Goal: Task Accomplishment & Management: Manage account settings

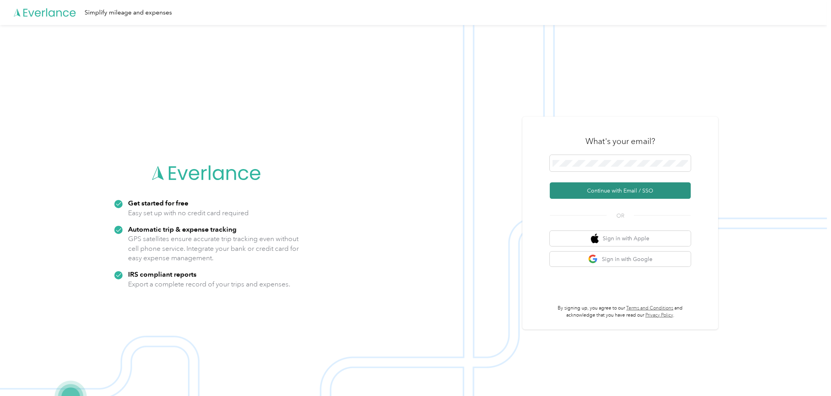
click at [609, 188] on button "Continue with Email / SSO" at bounding box center [620, 191] width 141 height 16
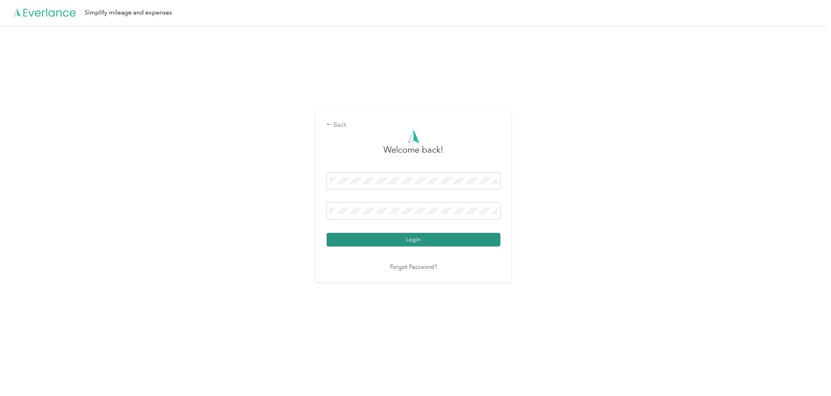
click at [411, 244] on button "Login" at bounding box center [414, 240] width 174 height 14
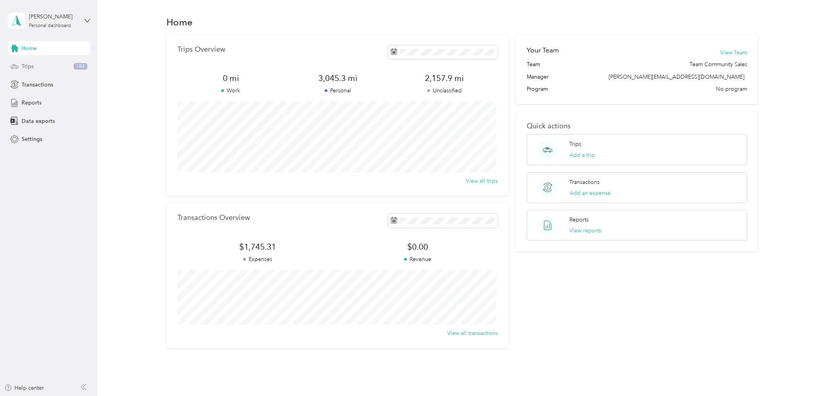
click at [30, 66] on span "Trips" at bounding box center [28, 66] width 12 height 8
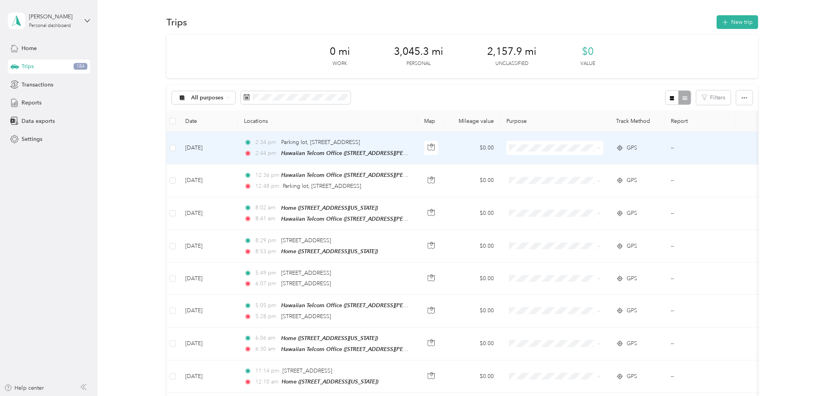
click at [596, 147] on span at bounding box center [598, 148] width 6 height 9
click at [598, 148] on icon at bounding box center [599, 148] width 4 height 4
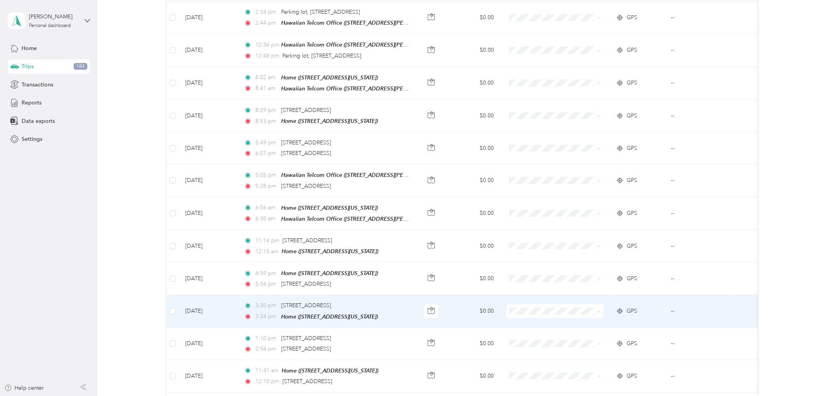
scroll to position [87, 0]
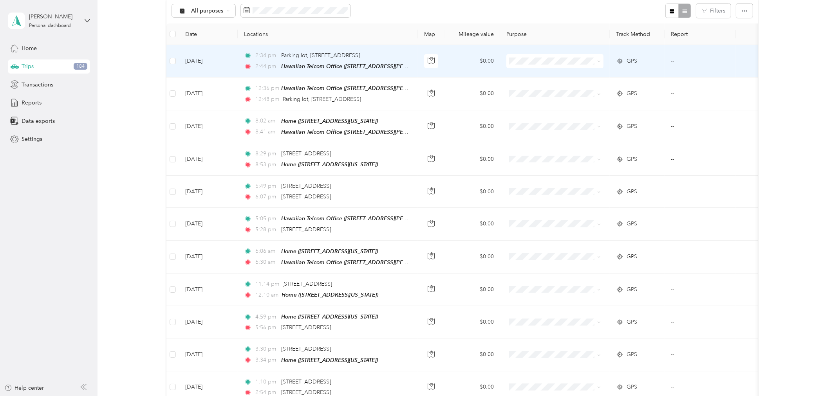
click at [600, 61] on icon at bounding box center [599, 62] width 4 height 4
click at [593, 73] on span "Personal" at bounding box center [562, 71] width 72 height 8
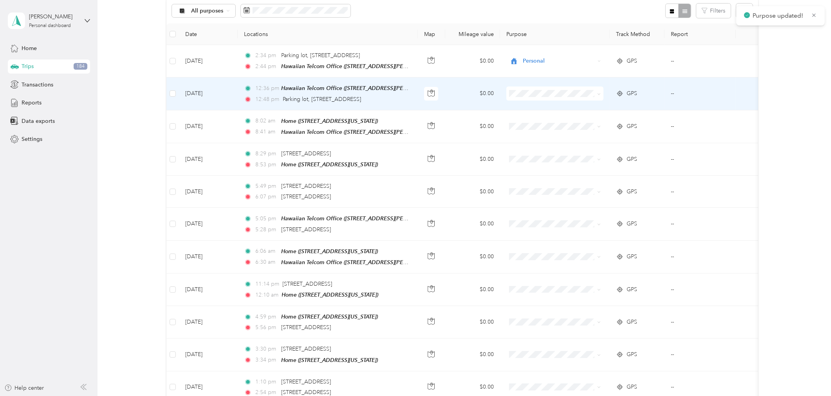
click at [601, 93] on span at bounding box center [554, 94] width 97 height 14
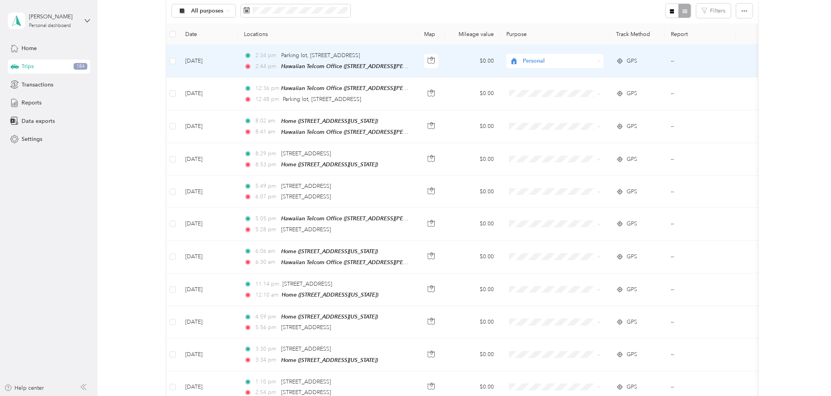
click at [596, 60] on div "Personal" at bounding box center [554, 61] width 97 height 14
click at [542, 61] on span "Personal" at bounding box center [559, 61] width 72 height 9
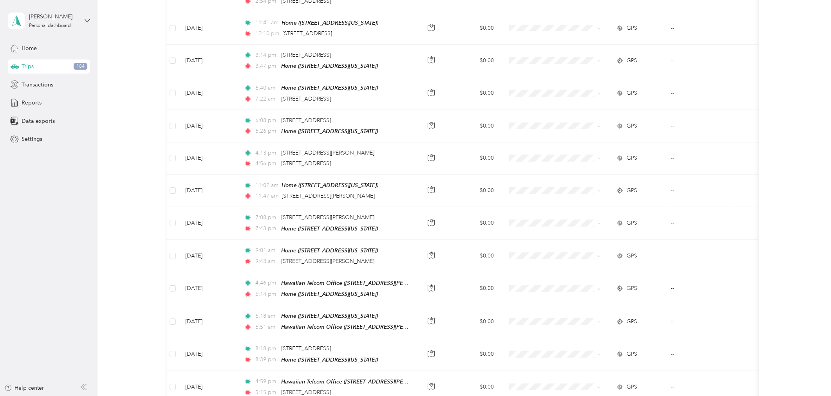
scroll to position [683, 0]
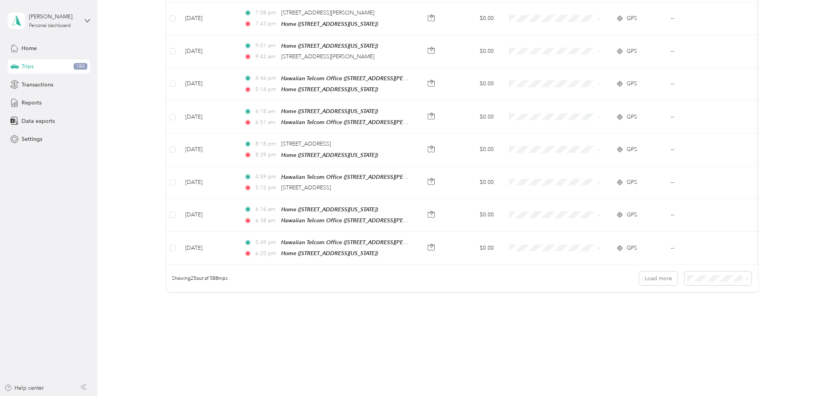
click at [710, 311] on li "100 per load" at bounding box center [715, 316] width 67 height 14
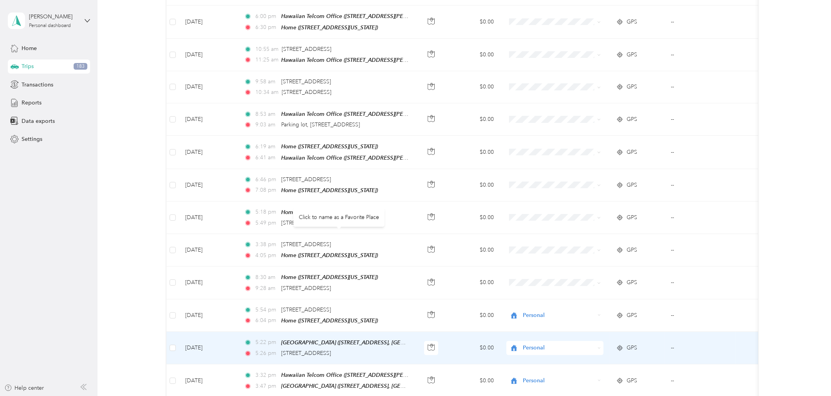
scroll to position [2598, 0]
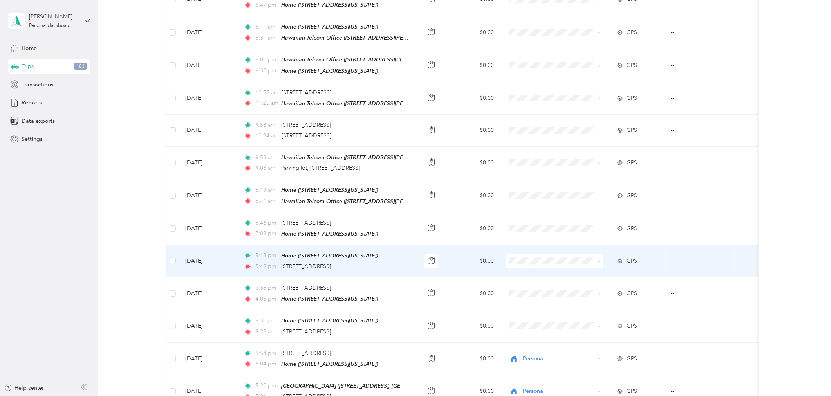
click at [596, 257] on span at bounding box center [598, 261] width 6 height 9
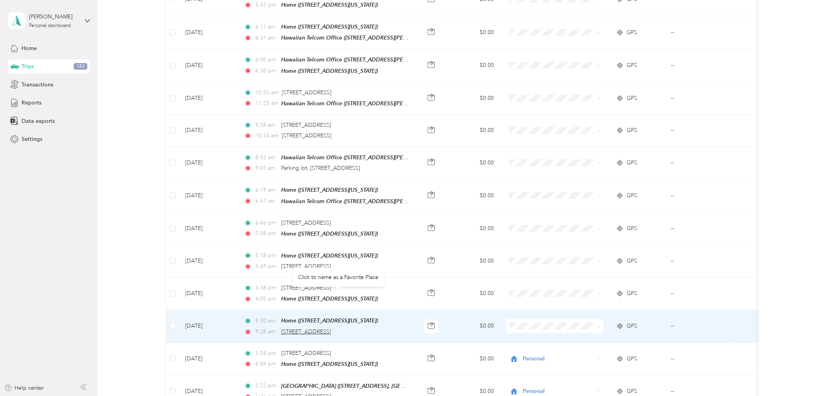
drag, startPoint x: 397, startPoint y: 295, endPoint x: 282, endPoint y: 296, distance: 114.8
click at [282, 328] on div "9:28 am 1710 Ke’eaumoku St, Honolulu, HI 96822, USA" at bounding box center [326, 332] width 164 height 9
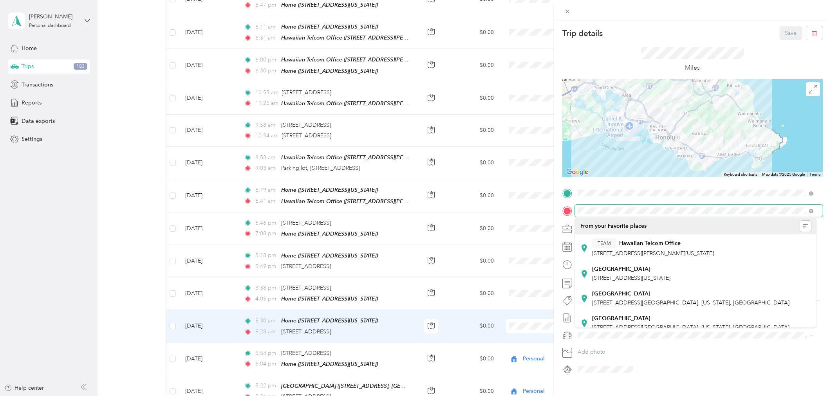
click at [576, 213] on span at bounding box center [699, 211] width 248 height 12
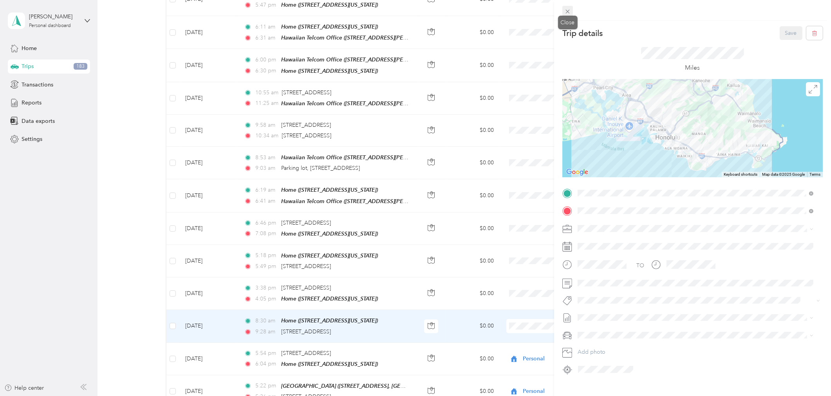
click at [565, 10] on icon at bounding box center [567, 11] width 7 height 7
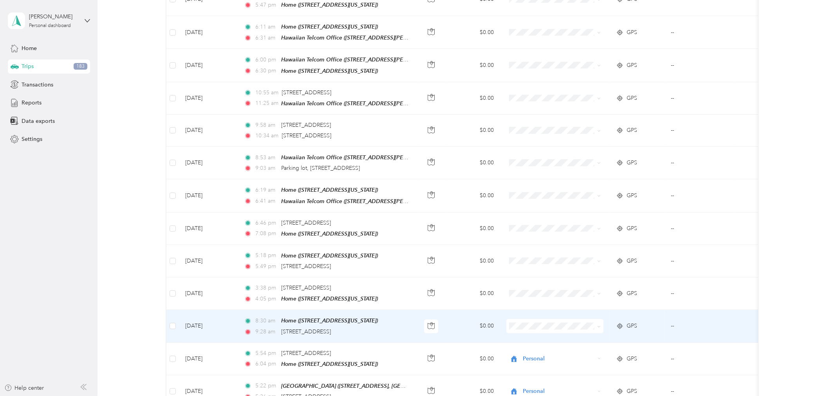
click at [600, 325] on icon at bounding box center [599, 327] width 4 height 4
click at [545, 300] on span "Personal" at bounding box center [562, 300] width 72 height 8
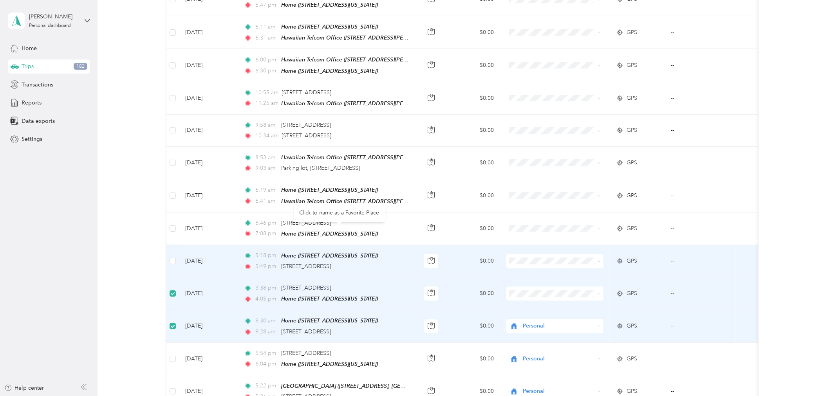
drag, startPoint x: 401, startPoint y: 231, endPoint x: 282, endPoint y: 233, distance: 119.5
click at [282, 262] on div "5:49 pm 1450 Ala Moana Blvd, Honolulu, HI 96814, USA" at bounding box center [326, 266] width 164 height 9
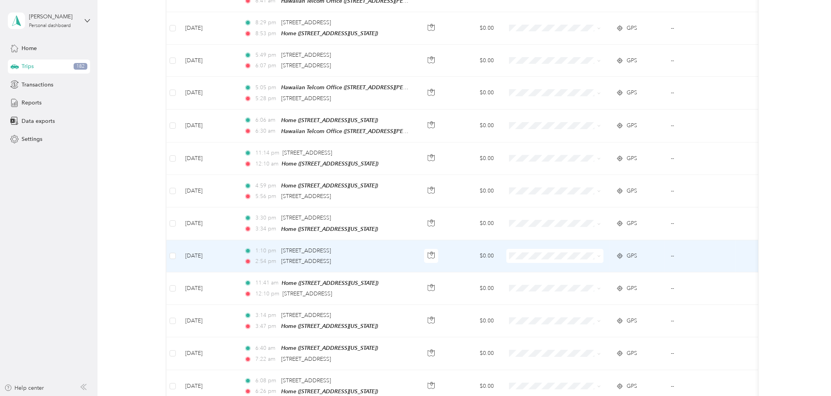
scroll to position [0, 0]
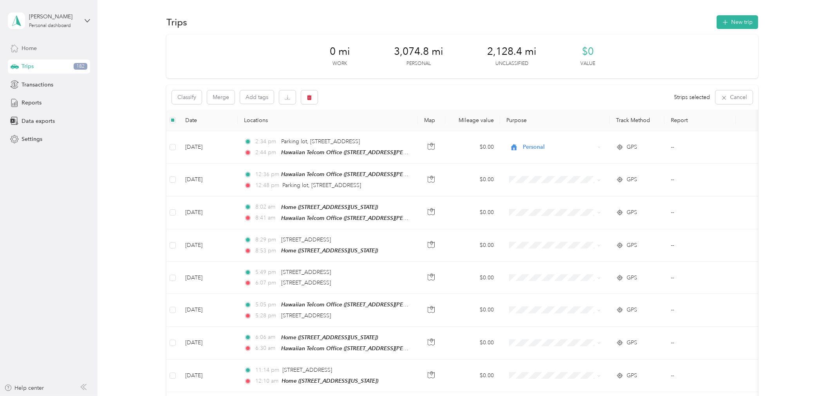
click at [29, 49] on span "Home" at bounding box center [29, 48] width 15 height 8
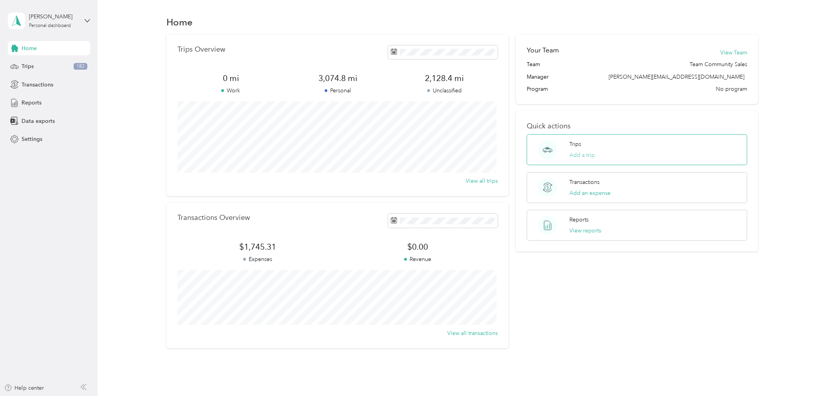
click at [591, 153] on button "Add a trip" at bounding box center [581, 155] width 25 height 8
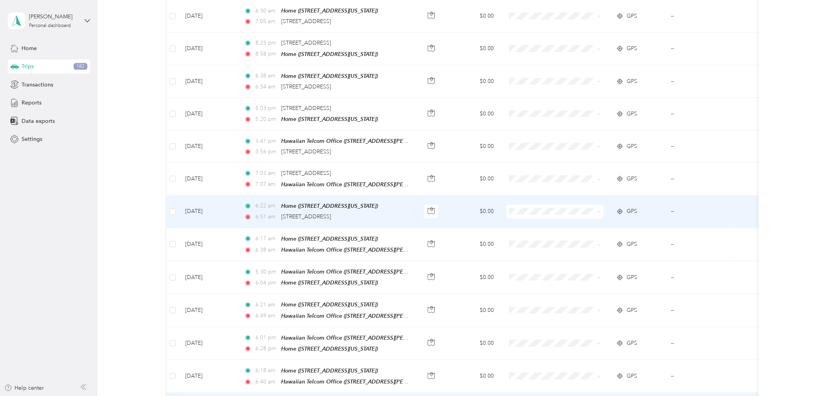
scroll to position [1740, 0]
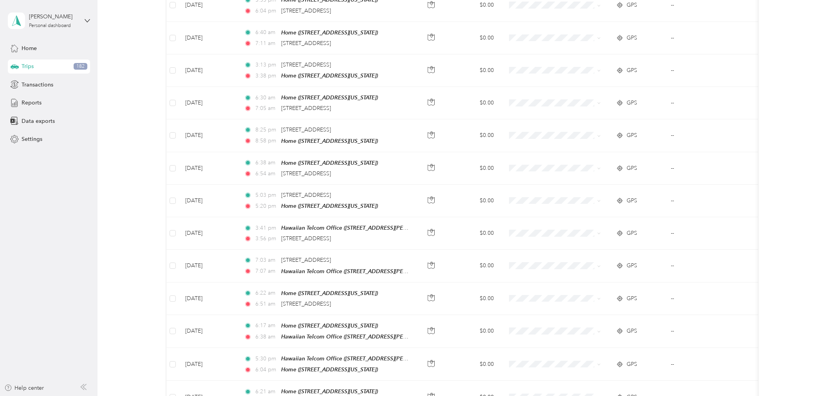
click at [144, 347] on div "0 mi Work 3,074.8 mi Personal 2,128.4 mi Unclassified $0 Value Classify Merge A…" at bounding box center [462, 3] width 710 height 3418
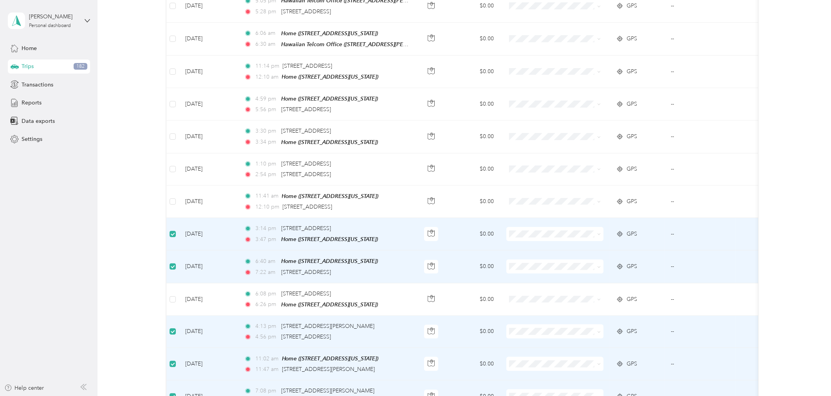
scroll to position [0, 0]
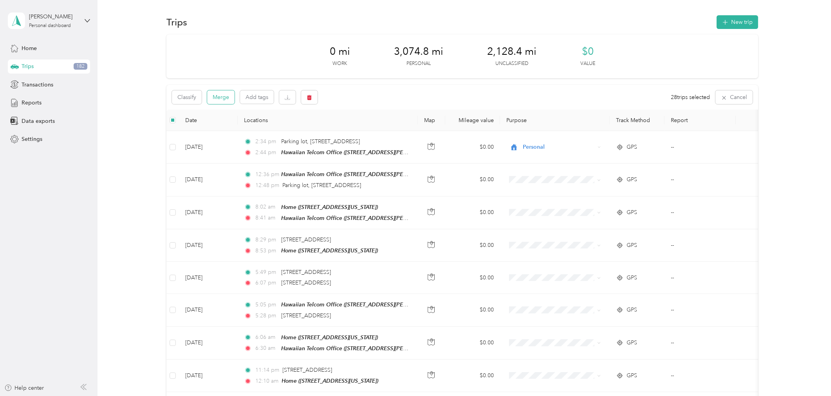
click at [224, 94] on button "Merge" at bounding box center [220, 97] width 27 height 14
click at [222, 98] on span "All purposes" at bounding box center [208, 97] width 33 height 5
click at [389, 97] on div "All purposes Filters" at bounding box center [462, 97] width 592 height 25
click at [228, 96] on icon at bounding box center [227, 97] width 3 height 3
click at [221, 122] on span "Unclassified" at bounding box center [210, 125] width 38 height 8
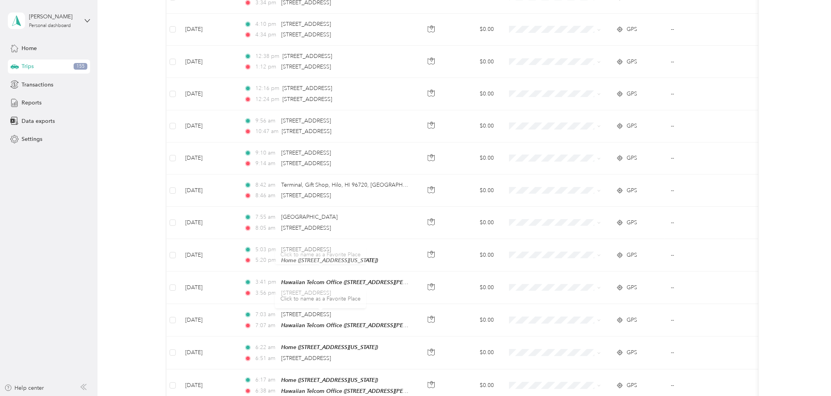
scroll to position [739, 0]
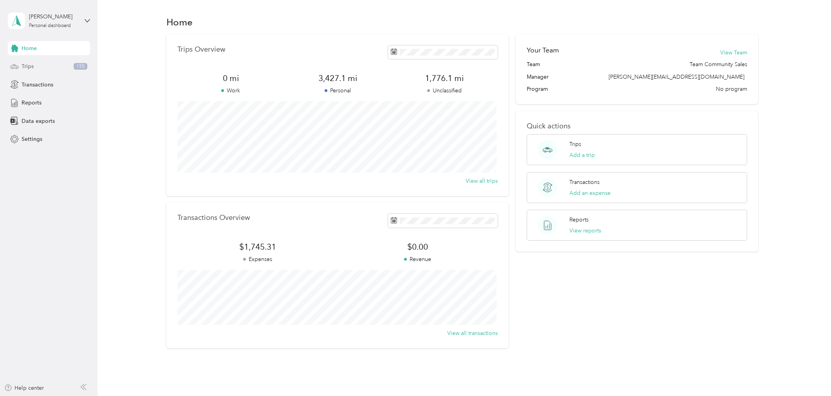
click at [22, 65] on span "Trips" at bounding box center [28, 66] width 12 height 8
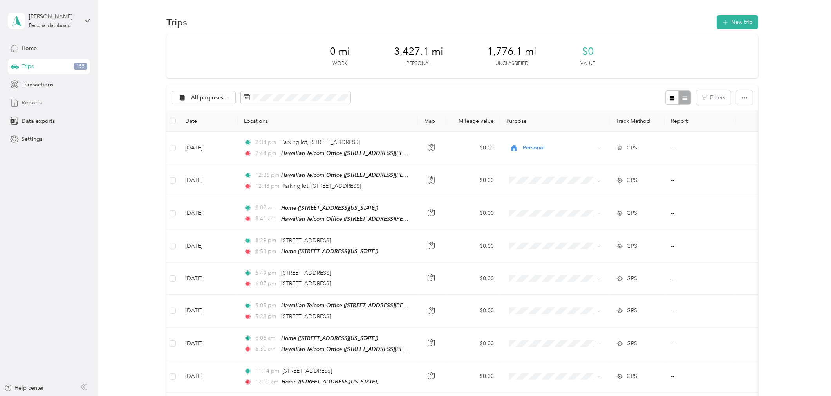
click at [36, 102] on span "Reports" at bounding box center [32, 103] width 20 height 8
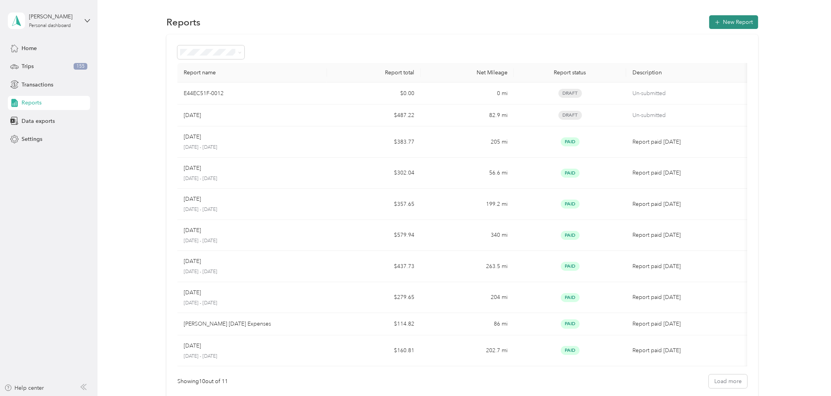
click at [729, 18] on button "New Report" at bounding box center [733, 22] width 49 height 14
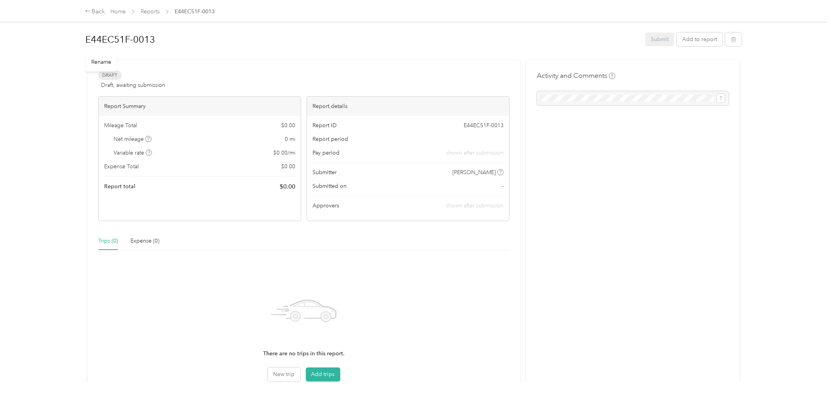
click at [152, 39] on h1 "E44EC51F-0013" at bounding box center [362, 39] width 555 height 19
click at [85, 38] on div "E44EC51F-0013" at bounding box center [362, 40] width 555 height 22
click at [694, 42] on button "Add to report" at bounding box center [700, 40] width 46 height 14
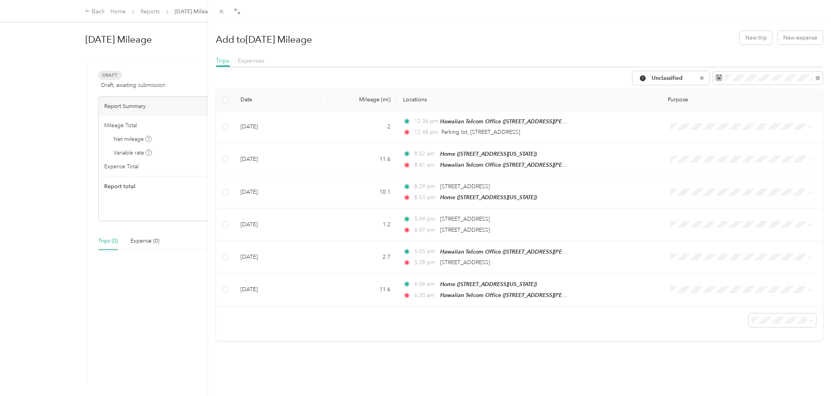
click at [761, 358] on span "100 per load" at bounding box center [764, 356] width 32 height 7
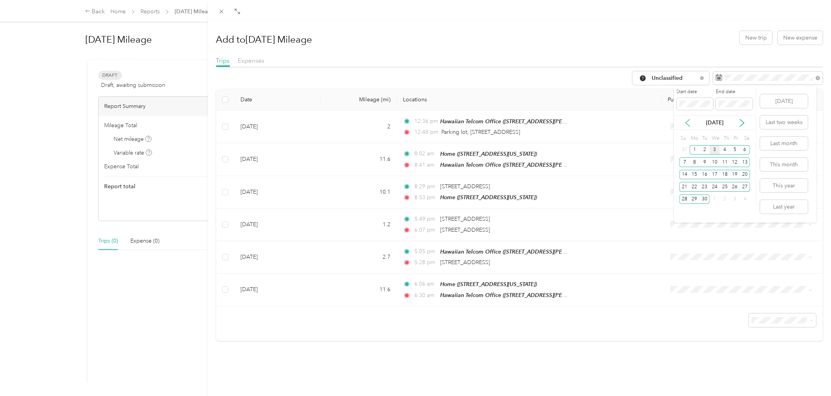
click at [687, 123] on icon at bounding box center [688, 123] width 8 height 8
click at [733, 148] on div "1" at bounding box center [735, 150] width 10 height 10
click at [682, 210] on div "31" at bounding box center [685, 212] width 10 height 10
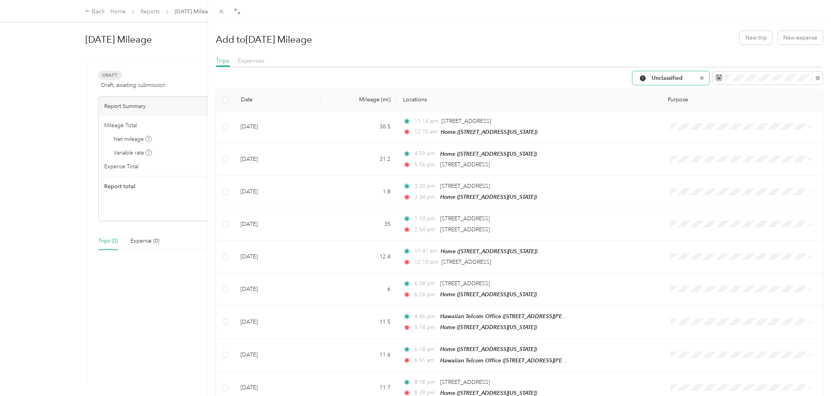
click at [652, 76] on span "Unclassified" at bounding box center [675, 78] width 46 height 5
click at [652, 89] on span "All Purposes" at bounding box center [671, 93] width 52 height 8
click at [280, 72] on button "Add to report" at bounding box center [279, 78] width 46 height 14
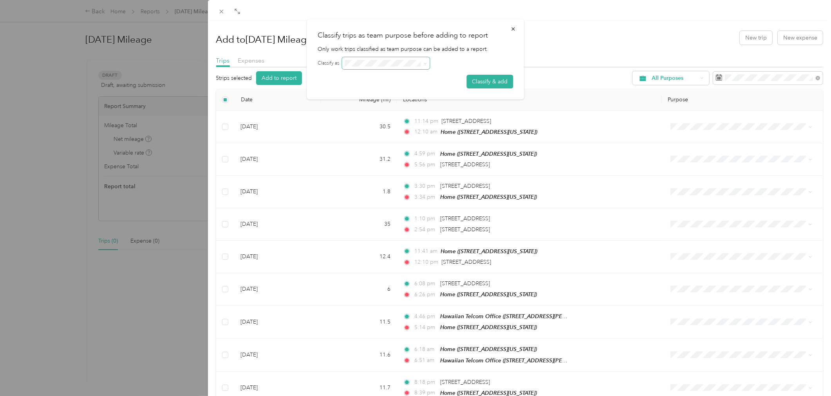
click at [425, 62] on icon at bounding box center [426, 64] width 4 height 4
click at [413, 67] on span at bounding box center [386, 63] width 88 height 12
click at [406, 78] on form "Classify as Classify & add" at bounding box center [415, 72] width 195 height 31
click at [421, 80] on form "Classify as Classify & add" at bounding box center [415, 72] width 195 height 31
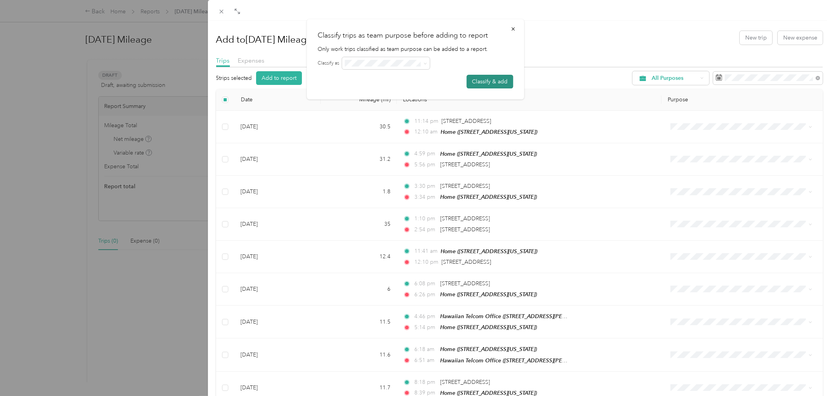
click at [488, 77] on button "Classify & add" at bounding box center [490, 82] width 47 height 14
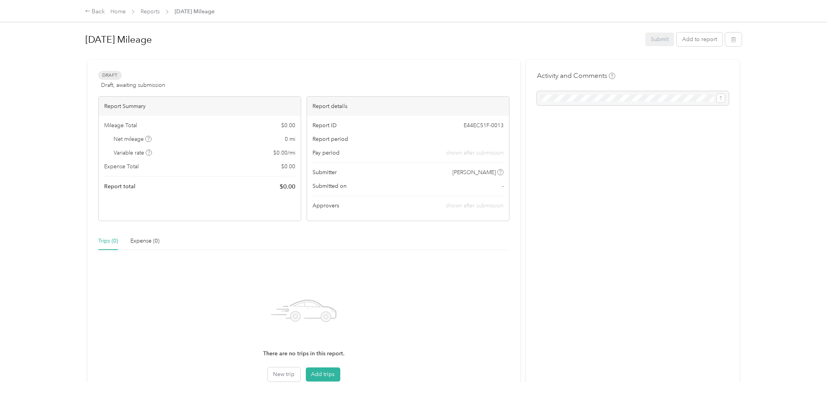
scroll to position [65, 0]
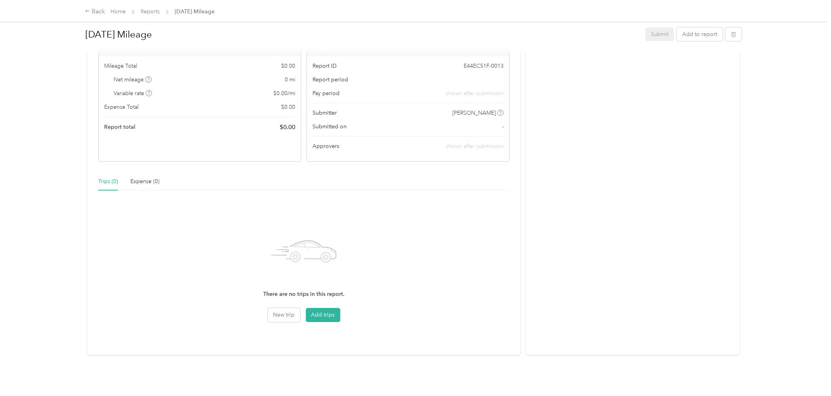
click at [103, 177] on div "Trips (0)" at bounding box center [108, 181] width 20 height 9
click at [210, 11] on span "[DATE] Mileage" at bounding box center [195, 11] width 40 height 8
click at [187, 10] on span "[DATE] Mileage" at bounding box center [195, 11] width 40 height 8
click at [188, 9] on span "[DATE] Mileage" at bounding box center [195, 11] width 40 height 8
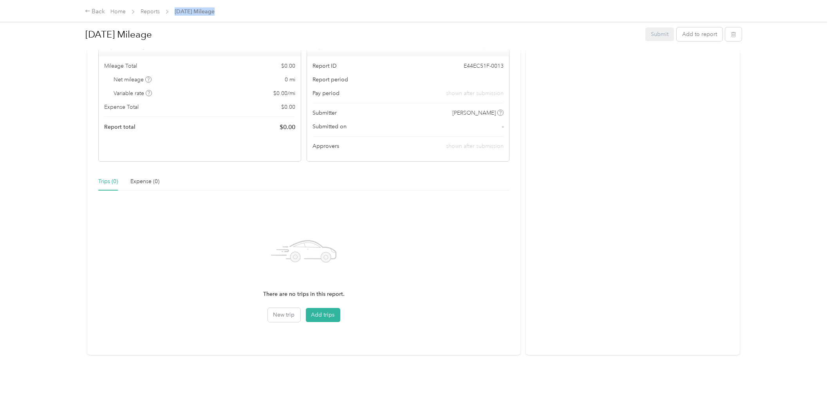
click at [188, 9] on span "[DATE] Mileage" at bounding box center [195, 11] width 40 height 8
click at [234, 27] on h1 "[DATE] Mileage" at bounding box center [362, 34] width 555 height 19
click at [517, 157] on div "Draft Draft, awaiting submission View activity & comments Report Summary Mileag…" at bounding box center [303, 177] width 433 height 355
click at [684, 33] on button "Add to report" at bounding box center [700, 34] width 46 height 14
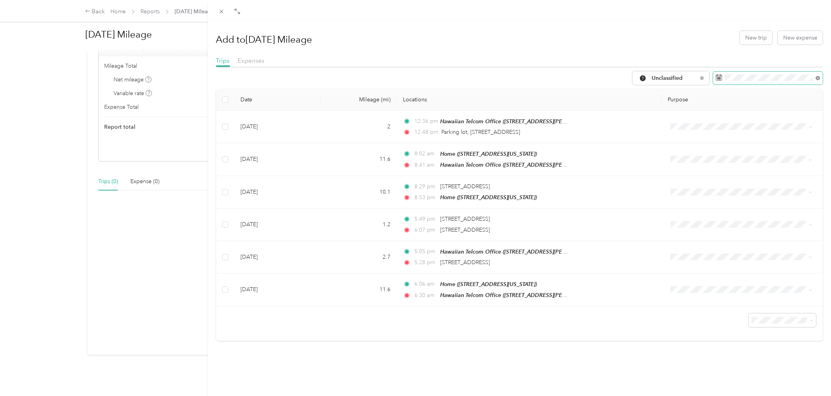
click at [816, 79] on icon at bounding box center [818, 78] width 4 height 4
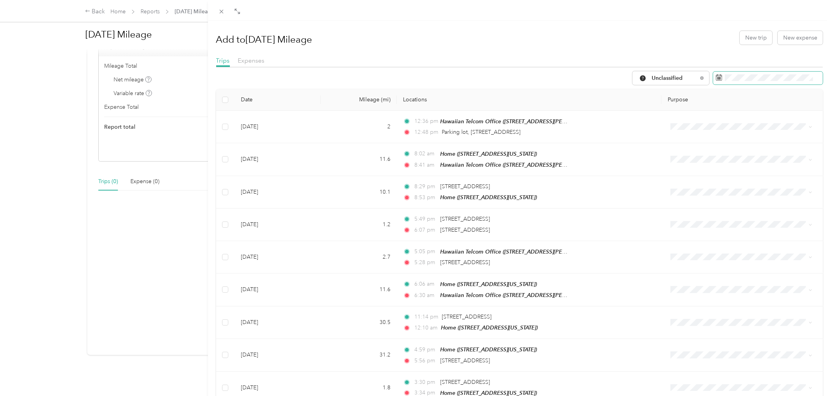
click at [719, 77] on rect at bounding box center [719, 77] width 1 height 1
click at [686, 122] on icon at bounding box center [688, 122] width 4 height 7
click at [736, 150] on div "1" at bounding box center [735, 150] width 10 height 10
click at [683, 210] on div "31" at bounding box center [685, 212] width 10 height 10
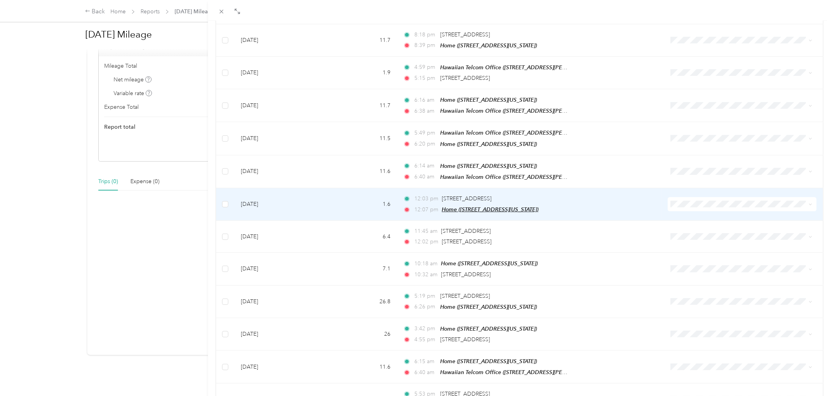
scroll to position [581, 0]
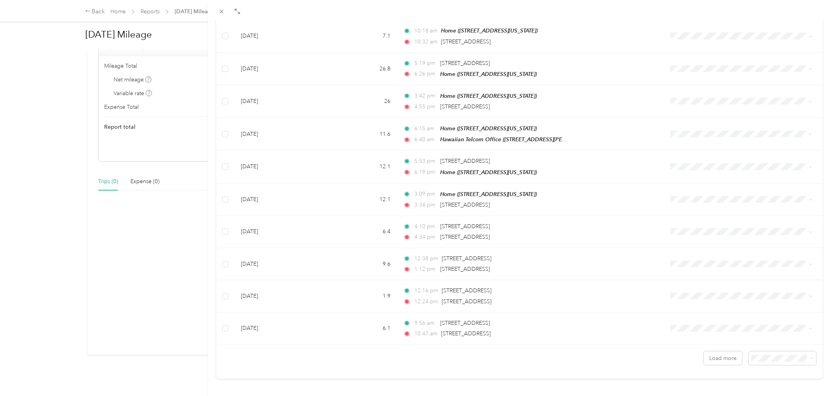
click at [763, 331] on span "100 per load" at bounding box center [764, 334] width 32 height 7
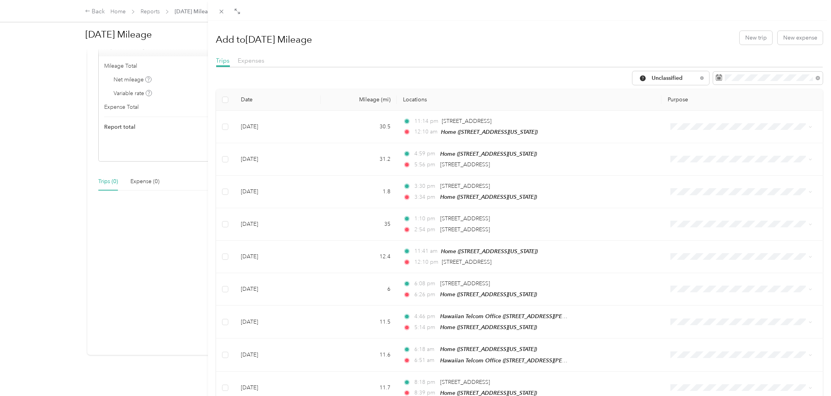
click at [116, 9] on div "Add to [DATE] Mileage New trip New expense Trips Expenses Unclassified Date Mil…" at bounding box center [415, 198] width 831 height 396
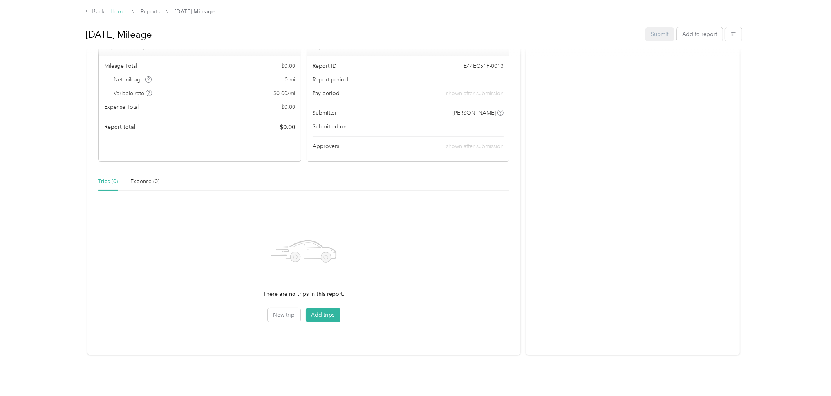
click at [116, 11] on link "Home" at bounding box center [117, 11] width 15 height 7
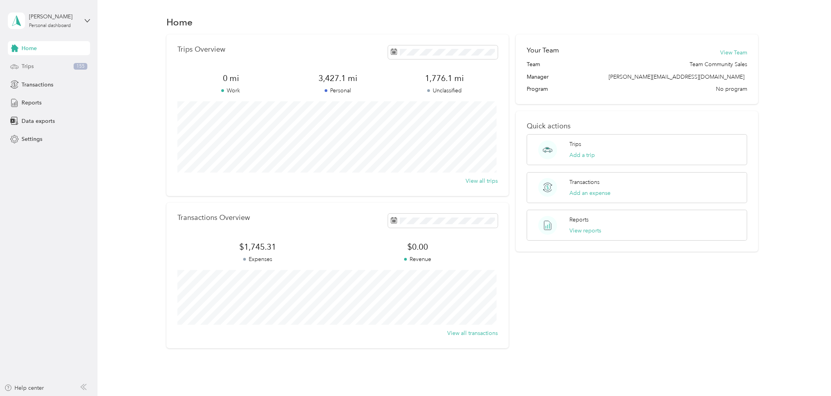
click at [25, 64] on span "Trips" at bounding box center [28, 66] width 12 height 8
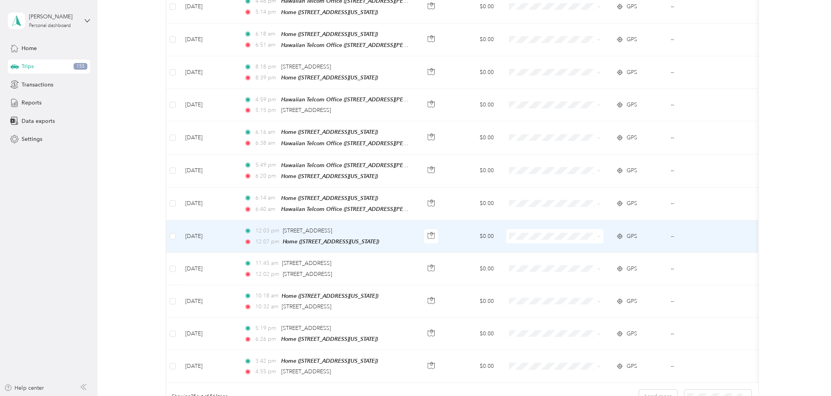
scroll to position [683, 0]
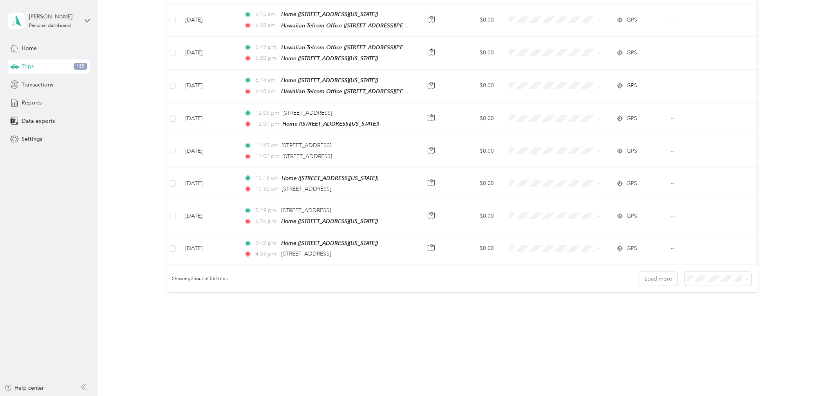
click at [706, 312] on span "100 per load" at bounding box center [704, 312] width 32 height 7
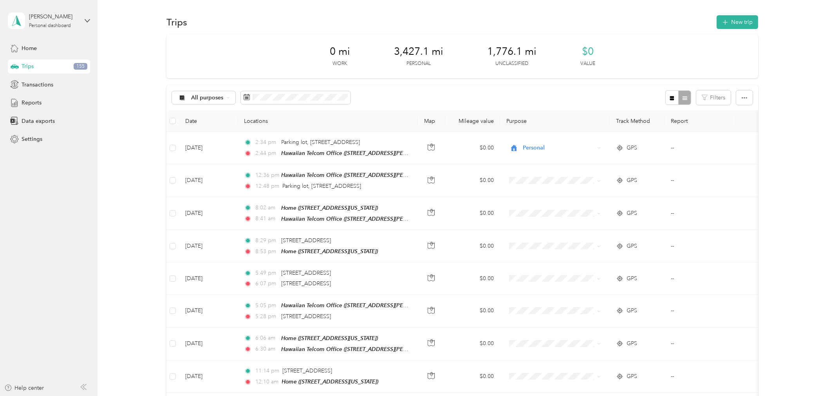
click at [685, 99] on div at bounding box center [677, 97] width 25 height 14
click at [669, 98] on icon "button" at bounding box center [671, 98] width 5 height 5
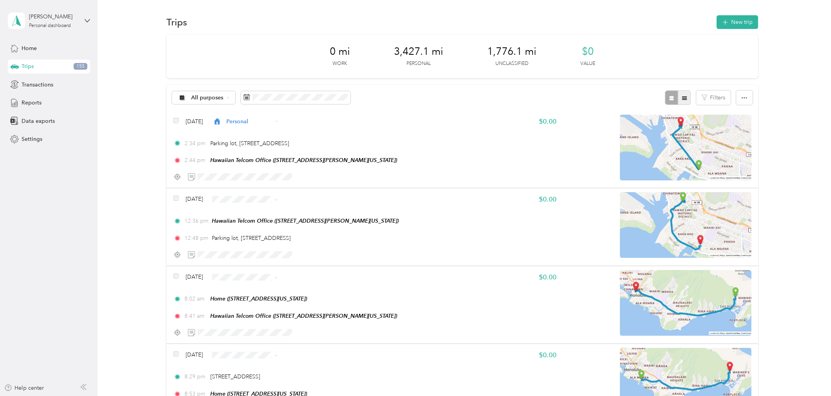
click at [683, 97] on icon "button" at bounding box center [684, 98] width 5 height 5
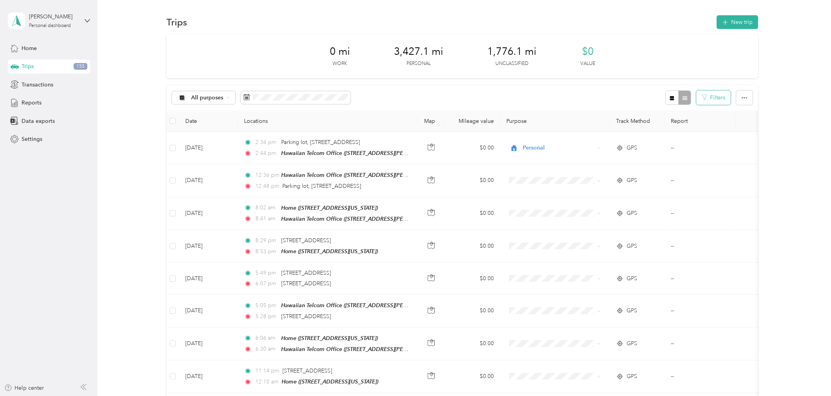
click at [721, 98] on button "Filters" at bounding box center [713, 97] width 34 height 14
click at [610, 89] on div "All purposes Filters" at bounding box center [462, 97] width 592 height 25
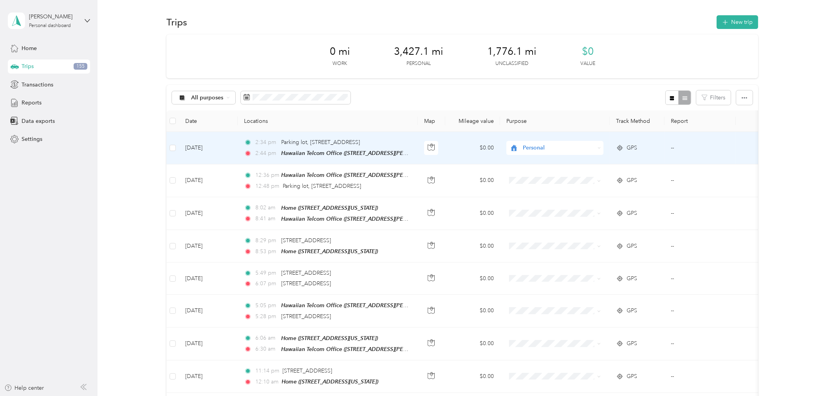
click at [599, 149] on icon at bounding box center [600, 148] width 4 height 4
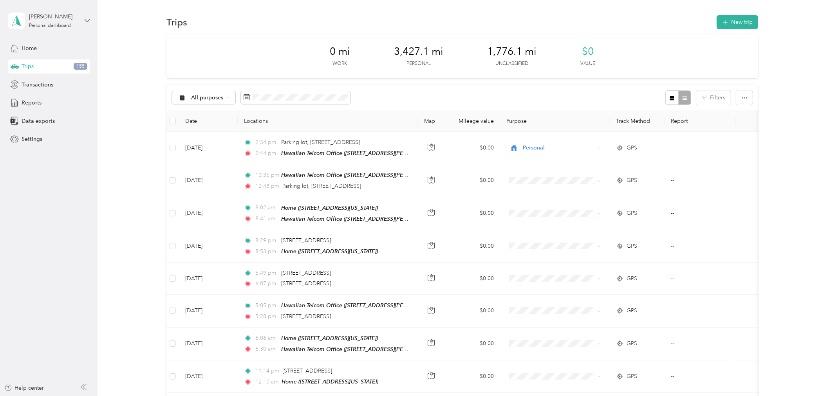
click at [89, 21] on icon at bounding box center [87, 20] width 5 height 5
drag, startPoint x: 34, startPoint y: 103, endPoint x: 24, endPoint y: 103, distance: 10.2
click at [34, 105] on span "Reports" at bounding box center [32, 103] width 20 height 8
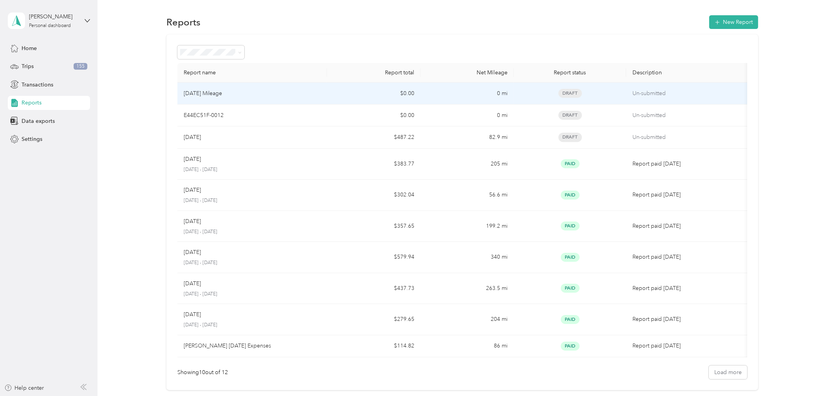
click at [222, 95] on p "[DATE] Mileage" at bounding box center [203, 93] width 38 height 9
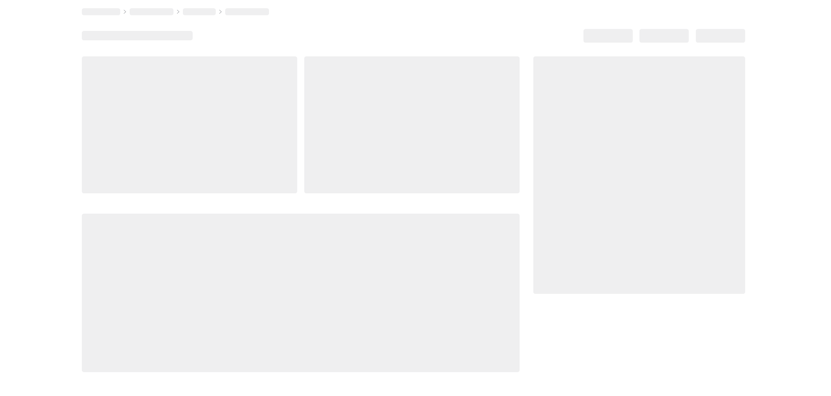
click at [225, 95] on div at bounding box center [189, 124] width 215 height 137
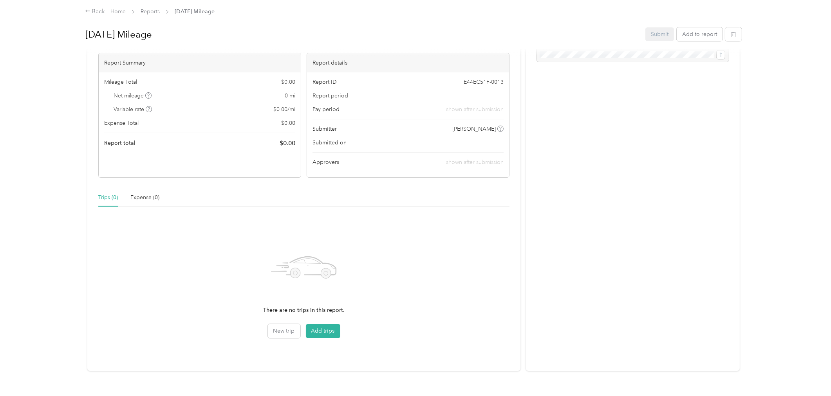
scroll to position [65, 0]
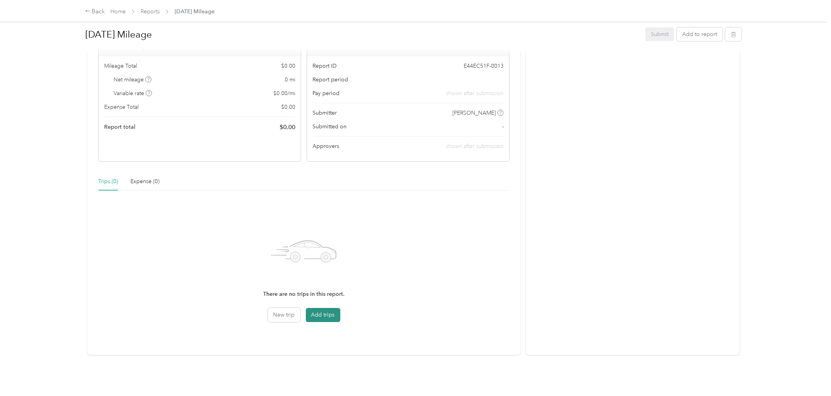
click at [324, 311] on button "Add trips" at bounding box center [323, 315] width 34 height 14
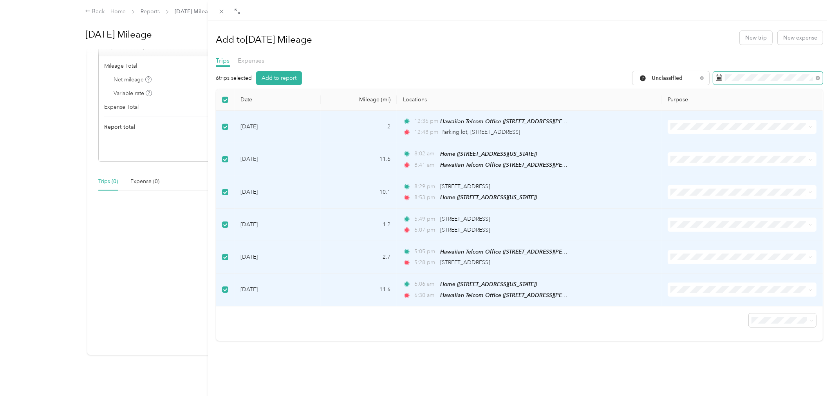
click at [742, 81] on span at bounding box center [768, 78] width 110 height 13
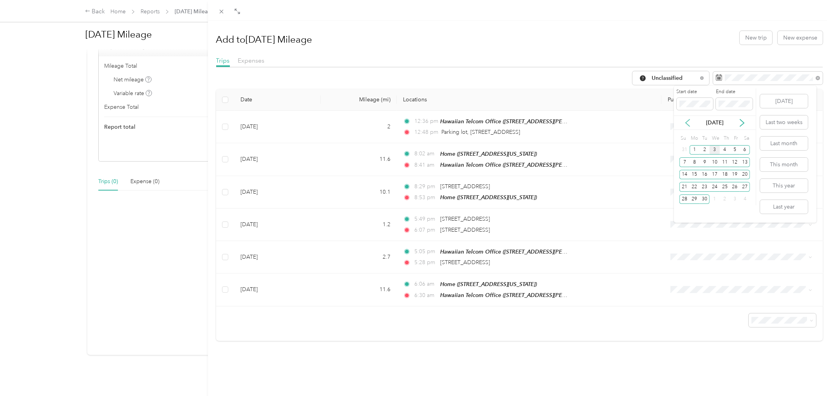
click at [686, 119] on icon at bounding box center [688, 123] width 8 height 8
click at [736, 150] on div "1" at bounding box center [735, 150] width 10 height 10
click at [686, 213] on div "31" at bounding box center [685, 212] width 10 height 10
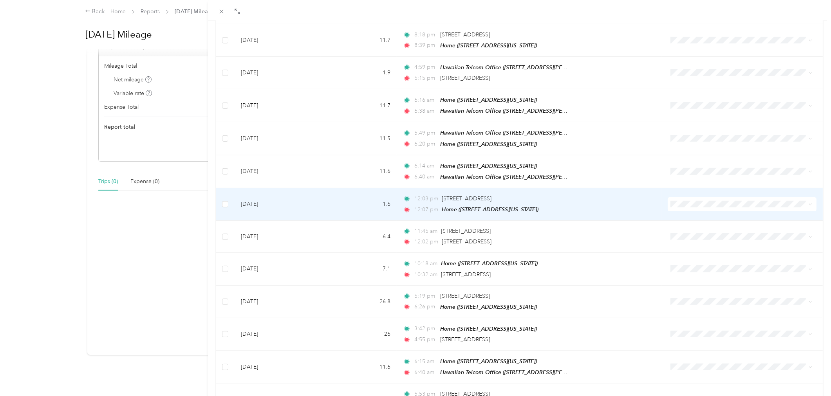
scroll to position [581, 0]
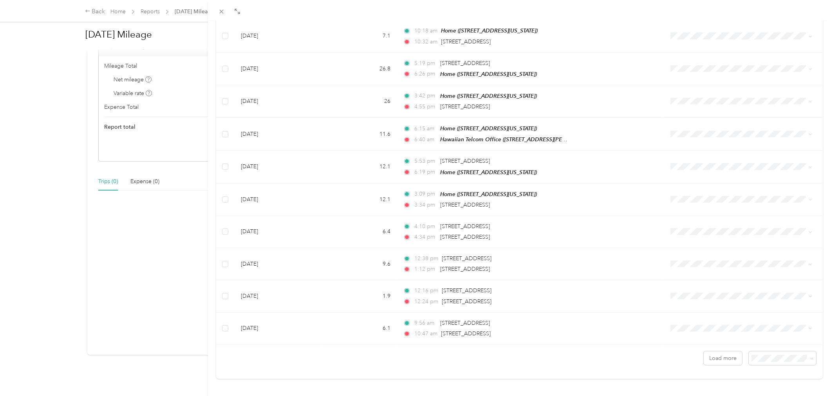
click at [757, 336] on li "100 per load" at bounding box center [776, 332] width 67 height 14
